Goal: Task Accomplishment & Management: Manage account settings

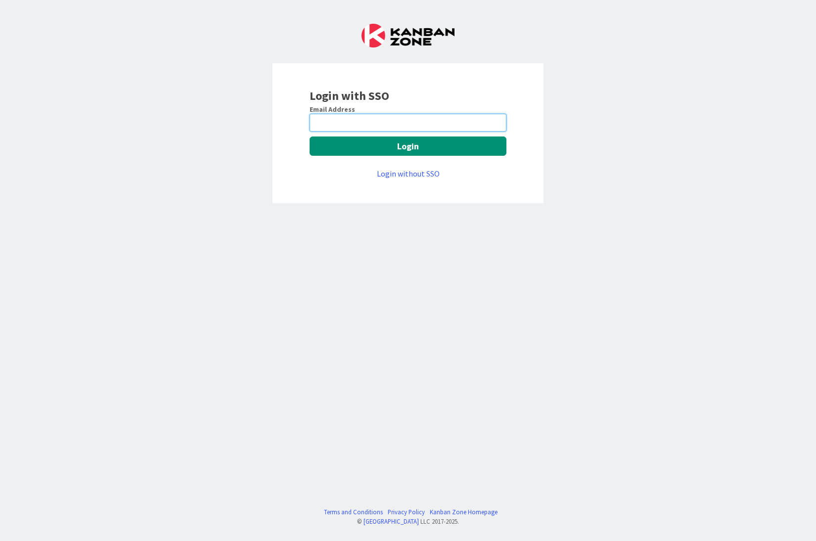
click at [390, 124] on input "email" at bounding box center [408, 123] width 197 height 18
type input "[PERSON_NAME][EMAIL_ADDRESS][PERSON_NAME][PERSON_NAME][DOMAIN_NAME]"
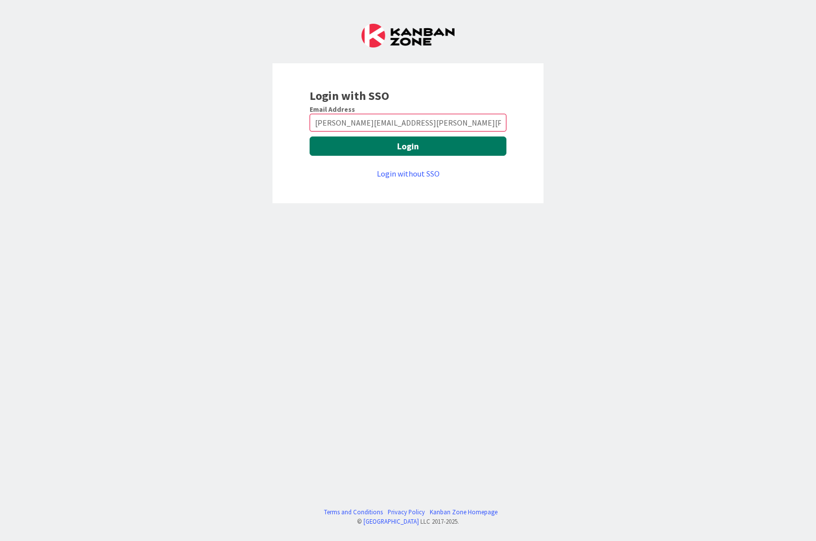
click at [408, 146] on button "Login" at bounding box center [408, 146] width 197 height 19
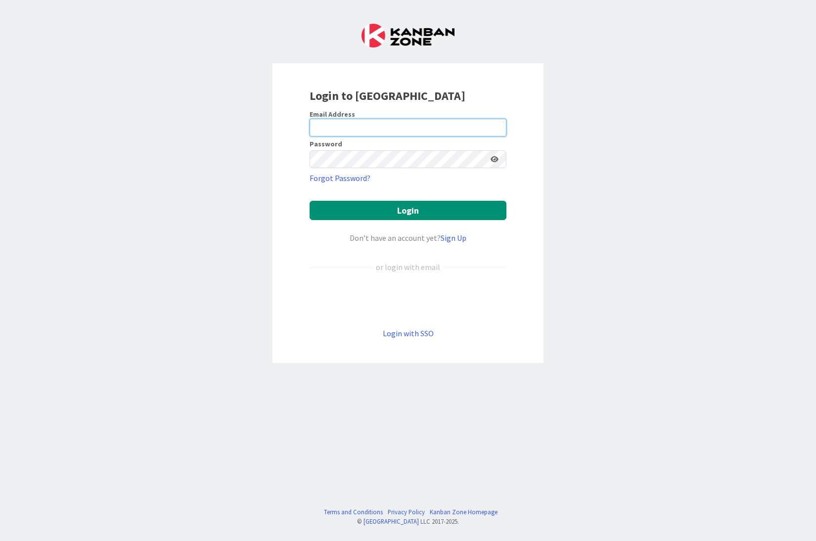
click at [352, 127] on input "email" at bounding box center [408, 128] width 197 height 18
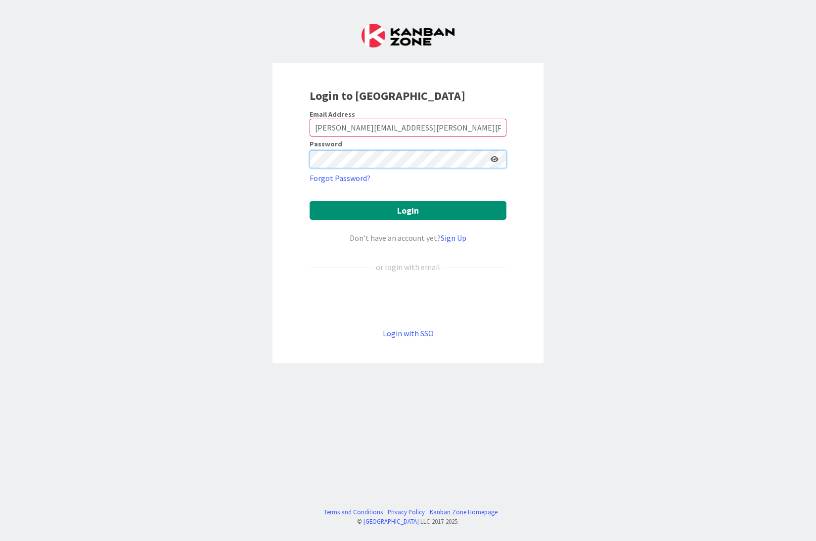
click at [310, 201] on button "Login" at bounding box center [408, 210] width 197 height 19
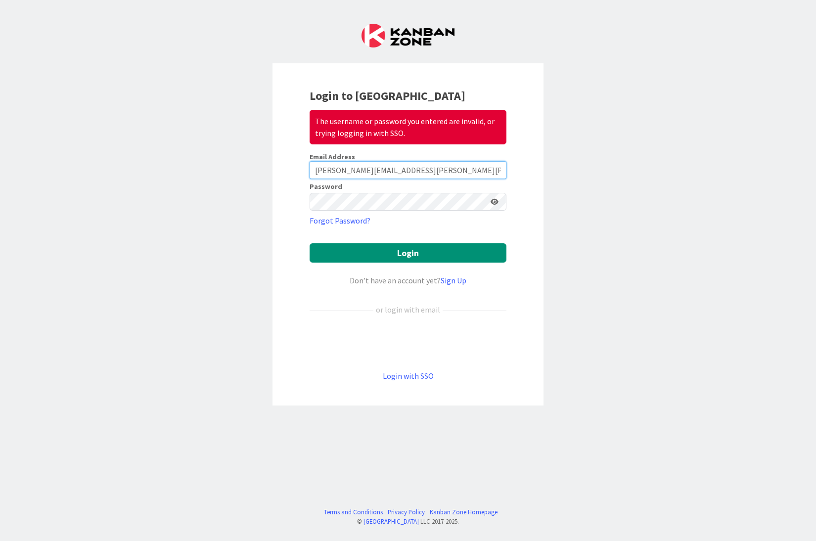
drag, startPoint x: 429, startPoint y: 169, endPoint x: 444, endPoint y: 166, distance: 14.7
click at [429, 169] on input "[PERSON_NAME][EMAIL_ADDRESS][PERSON_NAME][PERSON_NAME][DOMAIN_NAME]" at bounding box center [408, 170] width 197 height 18
type input "[EMAIL_ADDRESS][PERSON_NAME][DOMAIN_NAME]"
click at [407, 253] on button "Login" at bounding box center [408, 252] width 197 height 19
click at [167, 200] on div "Login to Kanban Zone The username or password you entered are invalid, or tryin…" at bounding box center [408, 270] width 816 height 541
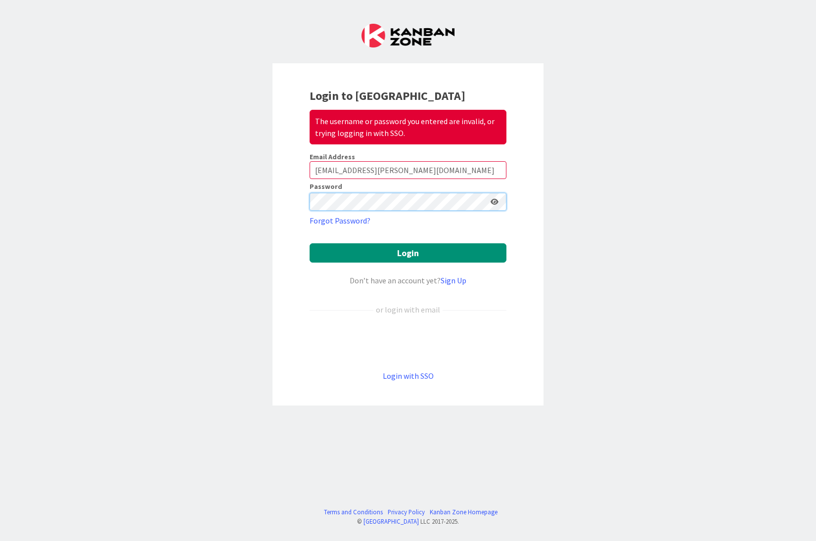
click at [310, 243] on button "Login" at bounding box center [408, 252] width 197 height 19
